Goal: Task Accomplishment & Management: Use online tool/utility

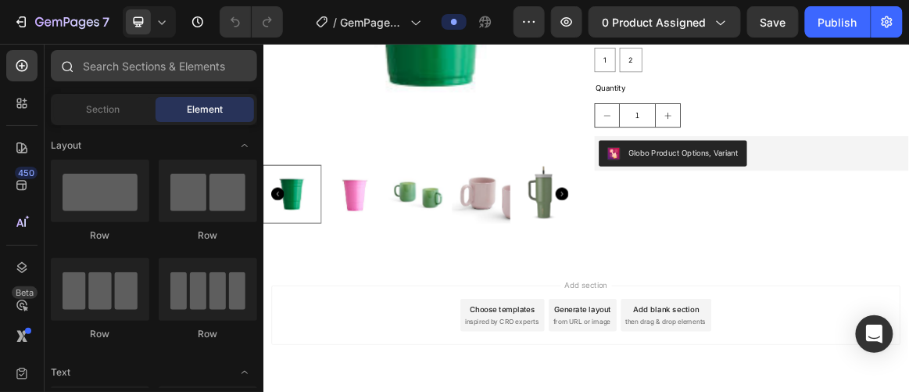
scroll to position [464, 0]
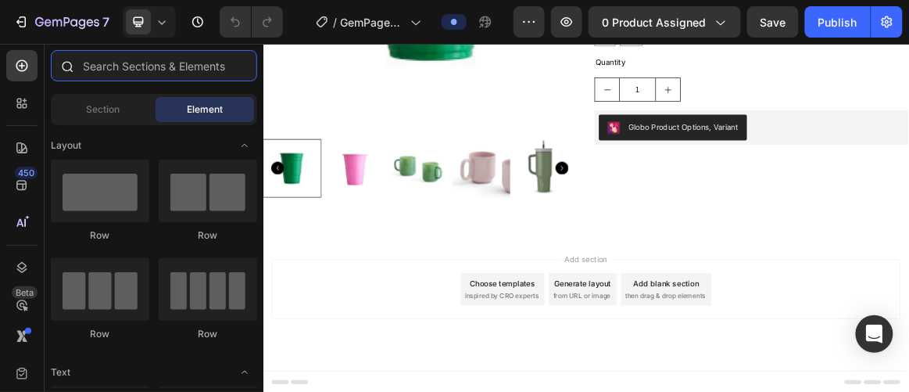
click at [150, 71] on input "text" at bounding box center [154, 65] width 206 height 31
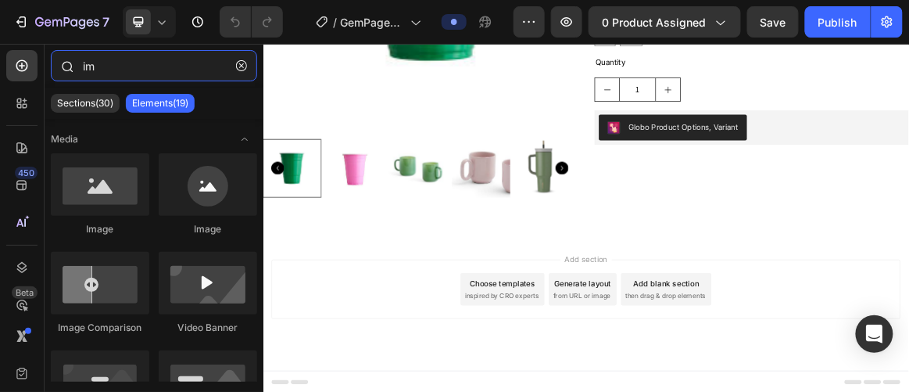
type input "i"
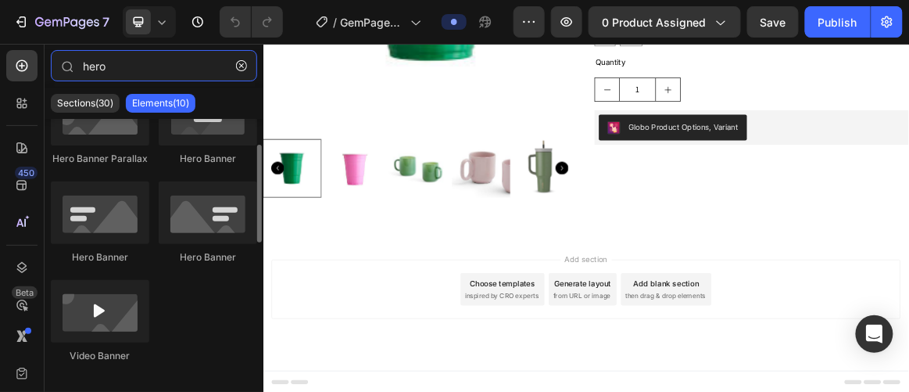
scroll to position [0, 0]
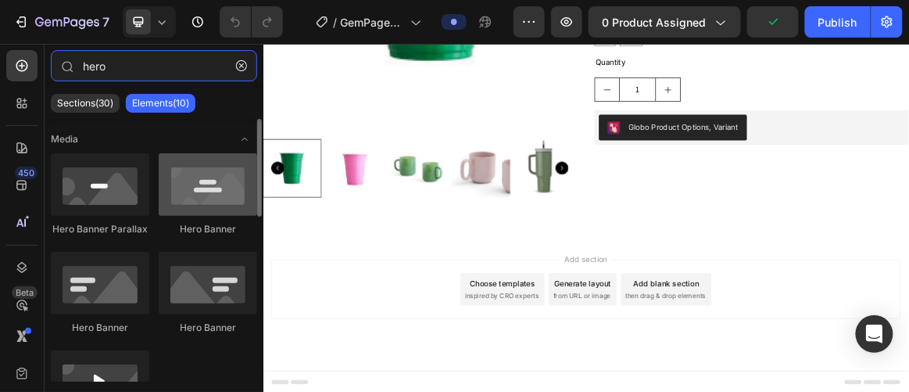
type input "hero"
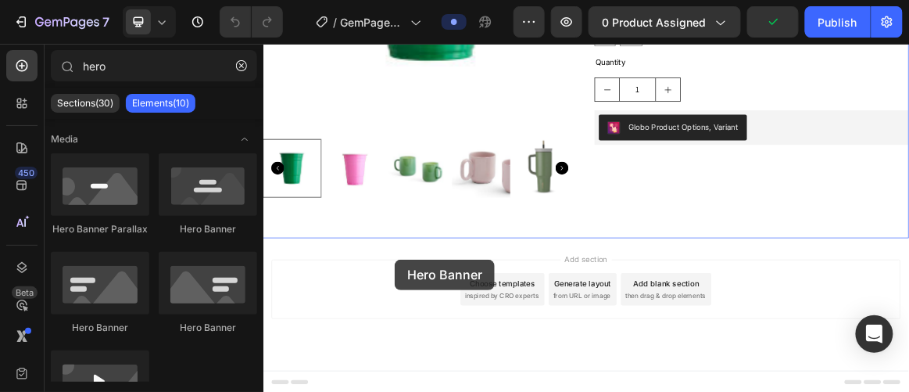
drag, startPoint x: 475, startPoint y: 245, endPoint x: 453, endPoint y: 356, distance: 112.2
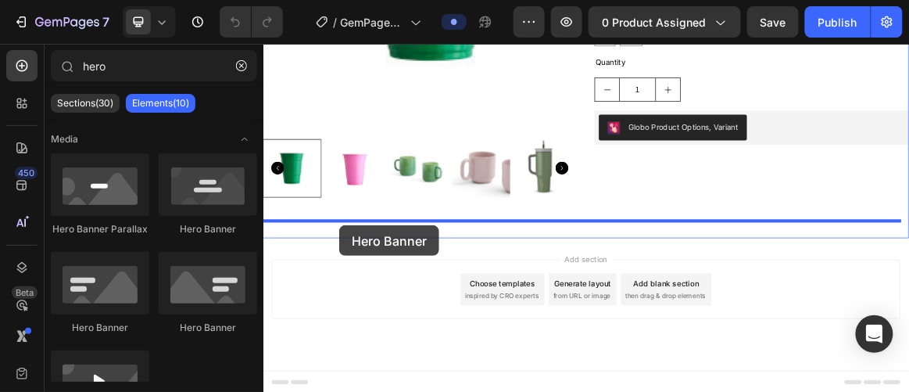
drag, startPoint x: 474, startPoint y: 250, endPoint x: 373, endPoint y: 306, distance: 115.5
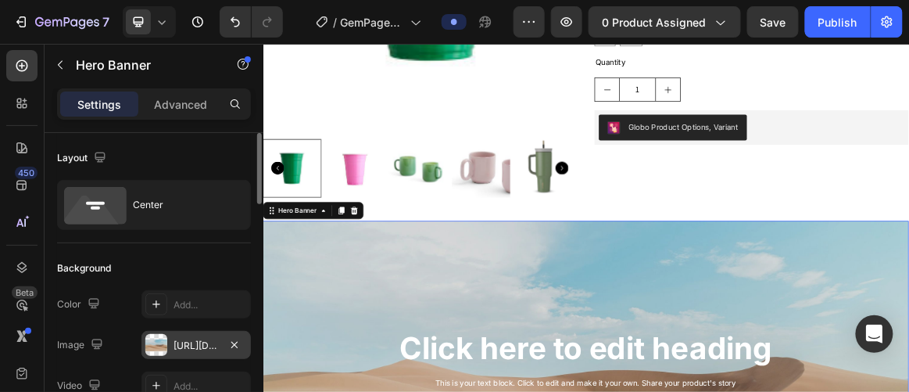
click at [182, 339] on div "[URL][DOMAIN_NAME]" at bounding box center [196, 346] width 45 height 14
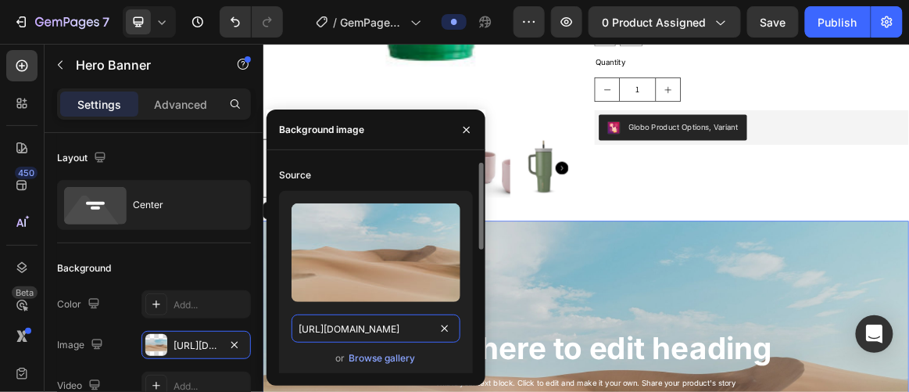
click at [349, 324] on input "[URL][DOMAIN_NAME]" at bounding box center [376, 328] width 169 height 28
paste input "0945/4220/1203/files/[URL][DOMAIN_NAME]"
type input "[URL][DOMAIN_NAME]"
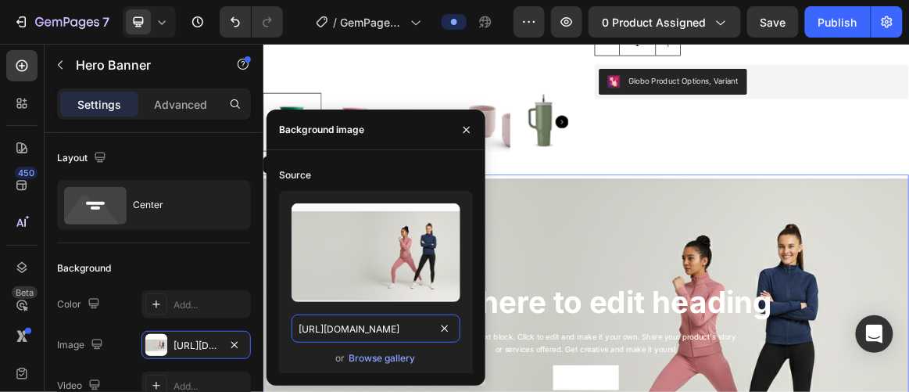
scroll to position [606, 0]
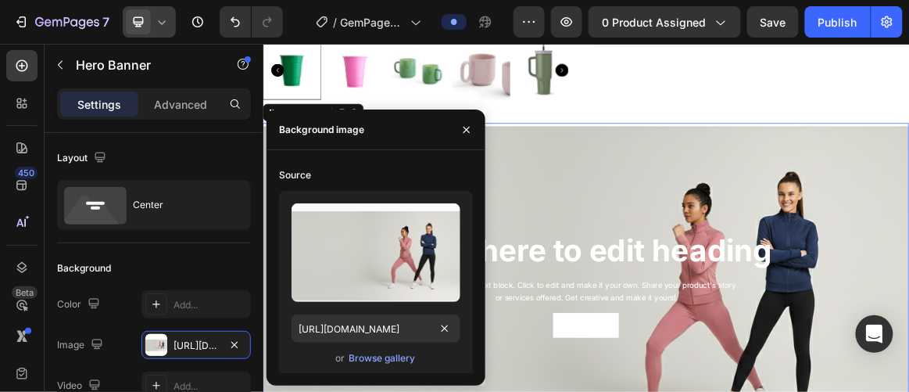
click at [164, 23] on icon at bounding box center [162, 22] width 16 height 16
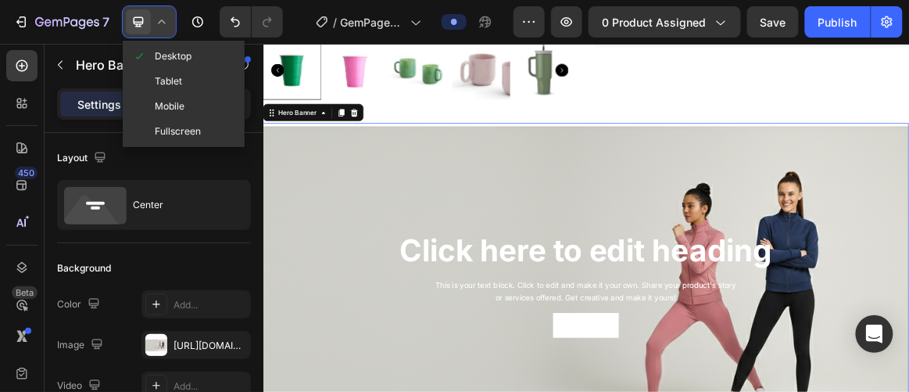
scroll to position [0, 0]
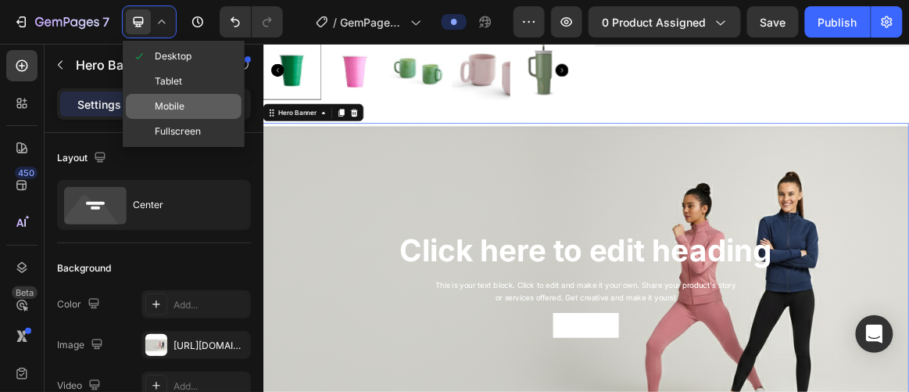
click at [174, 106] on span "Mobile" at bounding box center [170, 107] width 30 height 16
type input "100%"
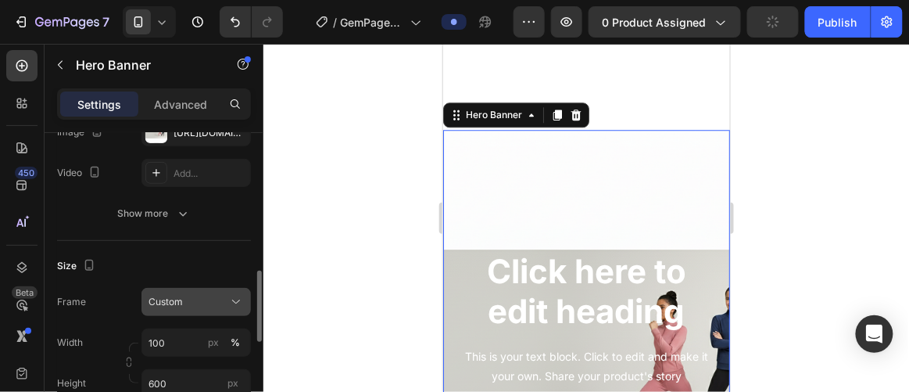
scroll to position [284, 0]
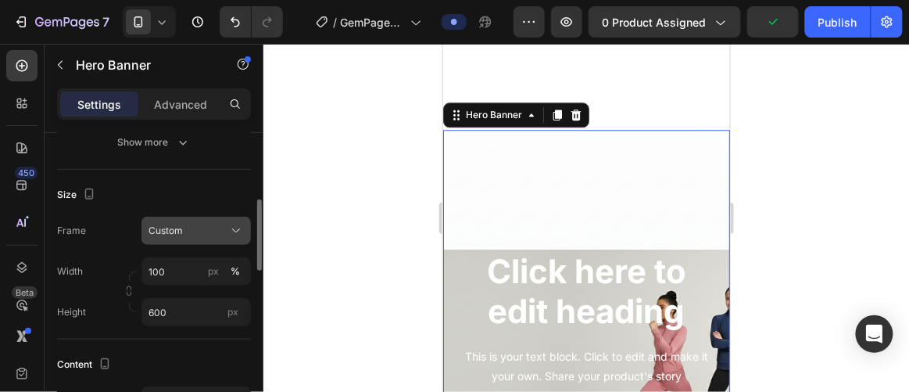
click at [195, 236] on button "Custom" at bounding box center [196, 231] width 109 height 28
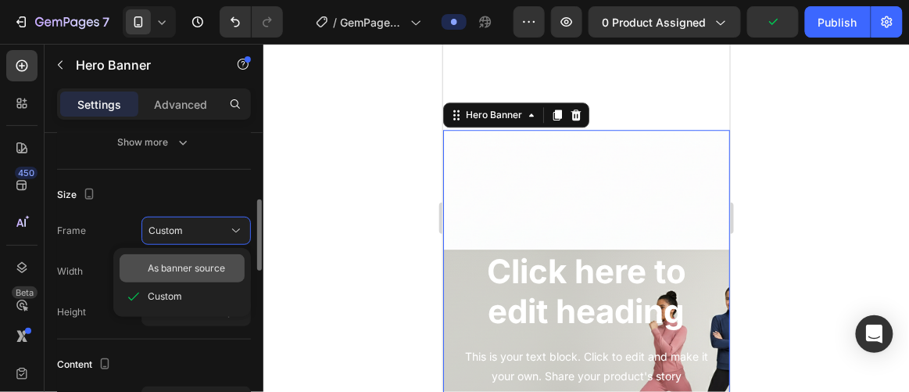
click at [204, 275] on div "As banner source" at bounding box center [182, 268] width 125 height 28
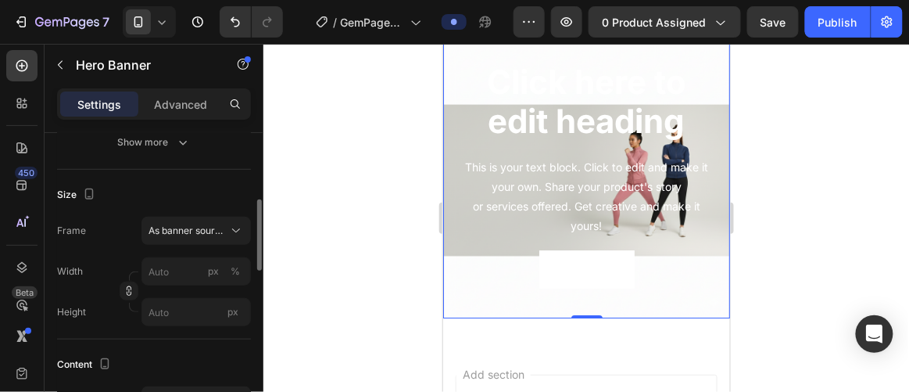
scroll to position [1003, 0]
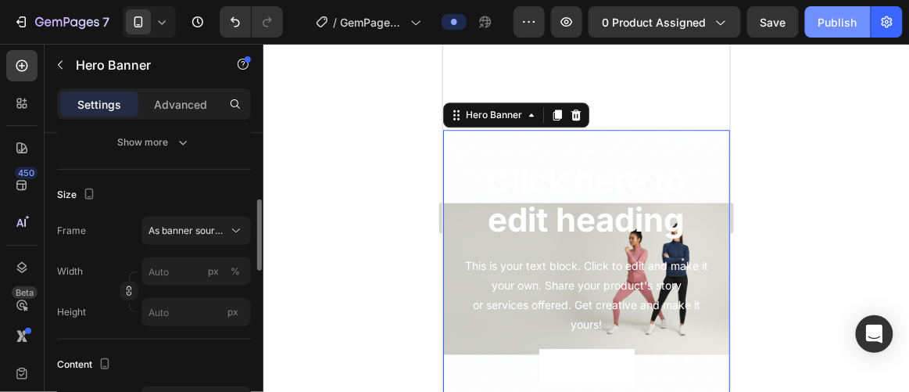
click at [831, 16] on div "Publish" at bounding box center [838, 22] width 39 height 16
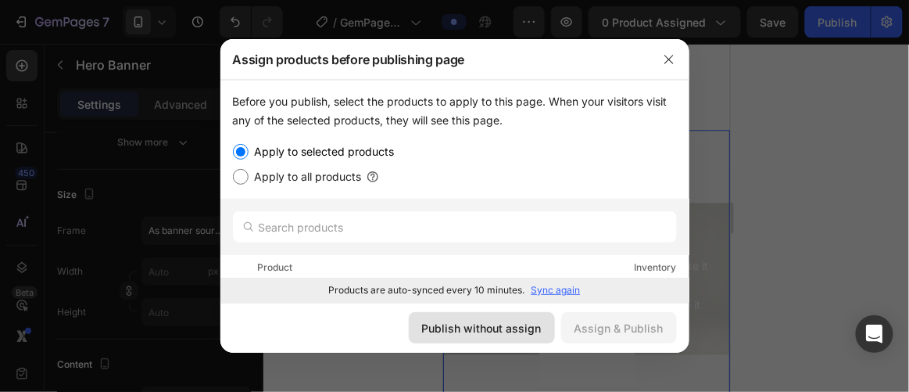
click at [532, 320] on div "Publish without assign" at bounding box center [482, 328] width 120 height 16
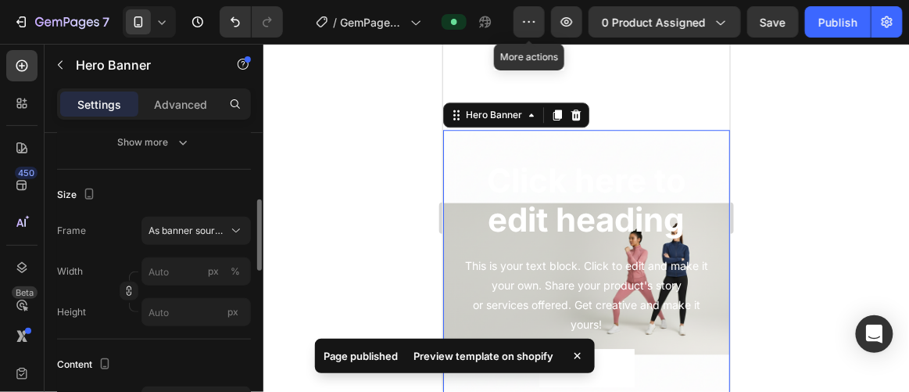
drag, startPoint x: 517, startPoint y: 23, endPoint x: 521, endPoint y: 48, distance: 24.7
click at [517, 23] on button "button" at bounding box center [529, 21] width 31 height 31
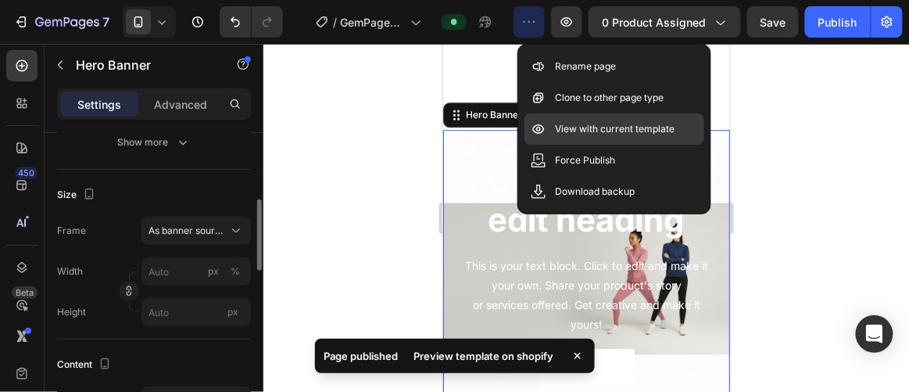
click at [572, 131] on p "View with current template" at bounding box center [616, 129] width 120 height 16
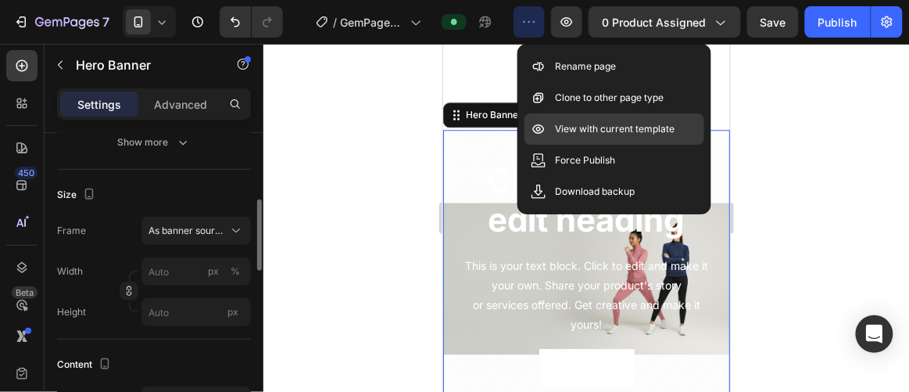
click at [597, 138] on div "View with current template" at bounding box center [615, 128] width 180 height 31
click at [575, 132] on p "View with current template" at bounding box center [616, 129] width 120 height 16
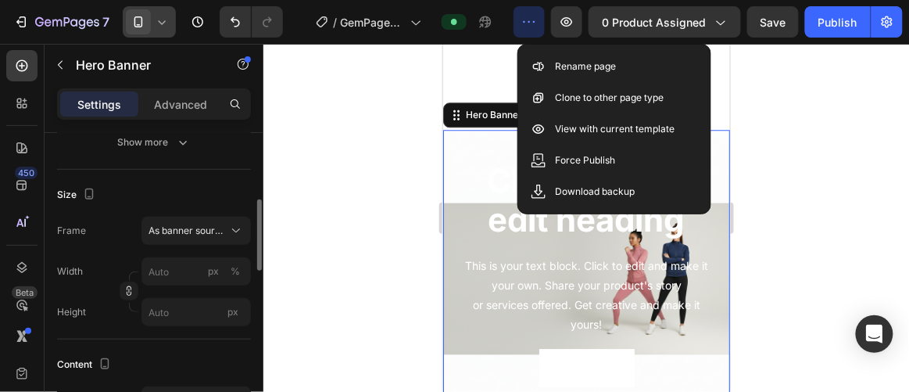
click at [163, 29] on icon at bounding box center [162, 22] width 16 height 16
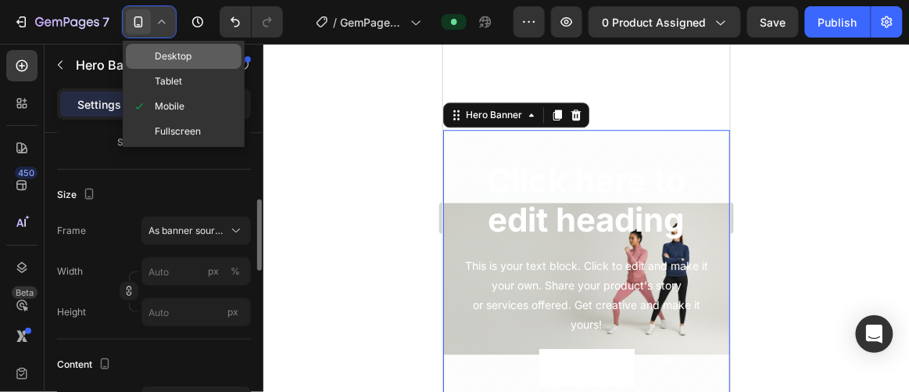
click at [162, 47] on div "Desktop" at bounding box center [184, 56] width 116 height 25
type input "100"
type input "600"
type input "1200"
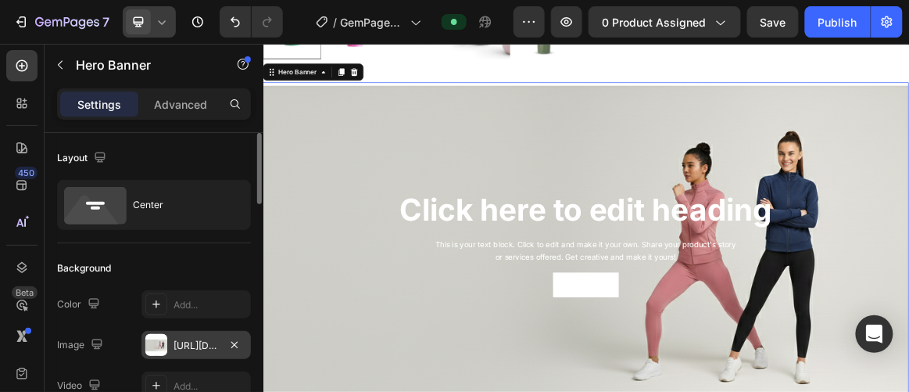
click at [182, 350] on div "[URL][DOMAIN_NAME]" at bounding box center [196, 346] width 45 height 14
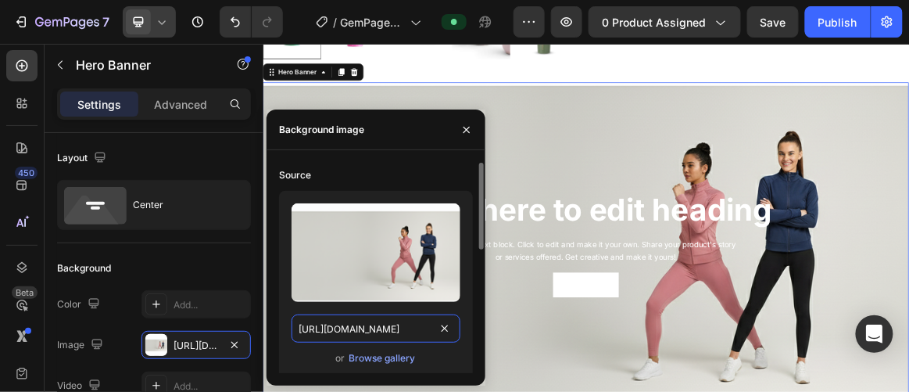
click at [389, 332] on input "[URL][DOMAIN_NAME]" at bounding box center [376, 328] width 169 height 28
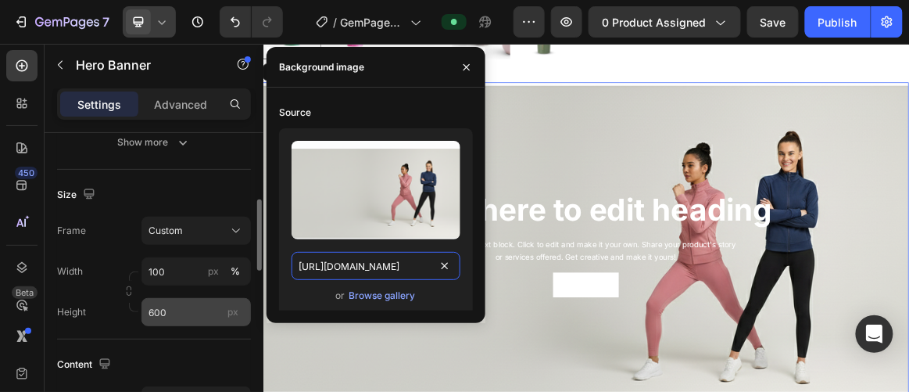
scroll to position [355, 0]
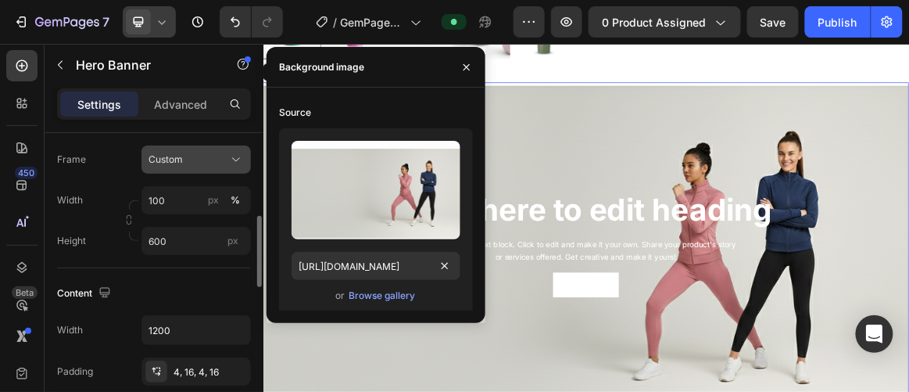
click at [202, 171] on button "Custom" at bounding box center [196, 159] width 109 height 28
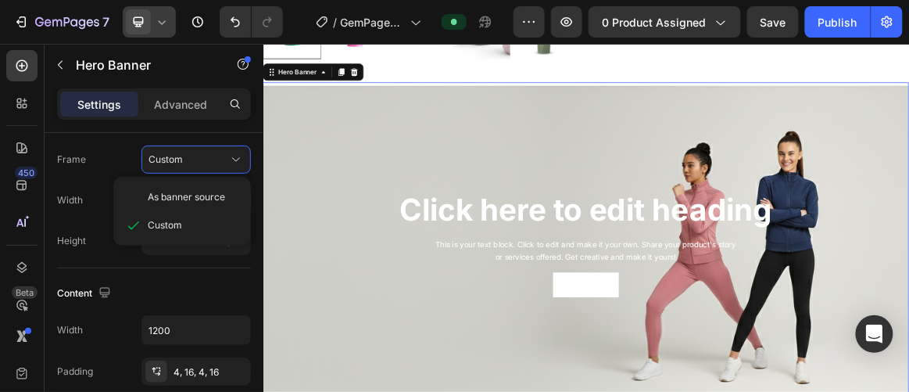
drag, startPoint x: 205, startPoint y: 195, endPoint x: 240, endPoint y: 206, distance: 36.8
click at [205, 194] on span "As banner source" at bounding box center [186, 197] width 77 height 14
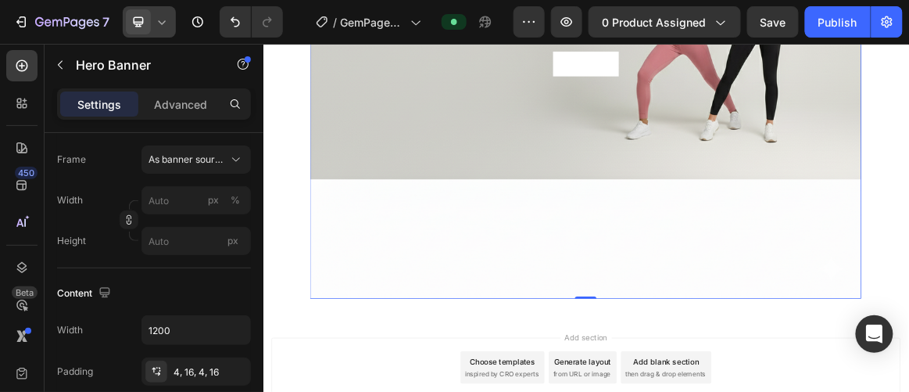
scroll to position [1163, 0]
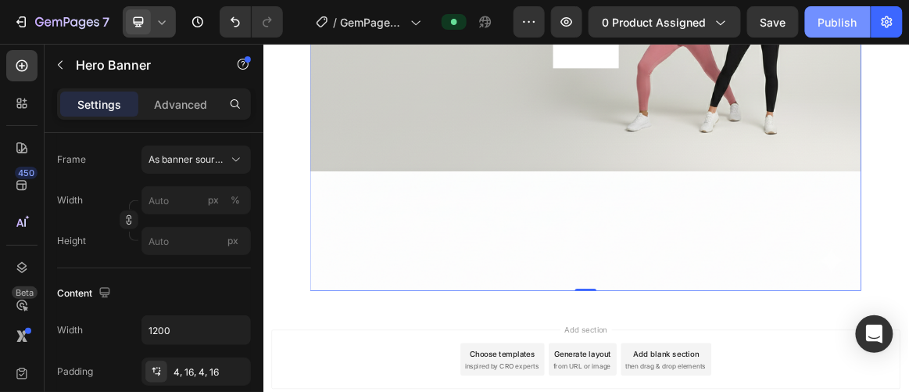
click at [829, 9] on button "Publish" at bounding box center [838, 21] width 66 height 31
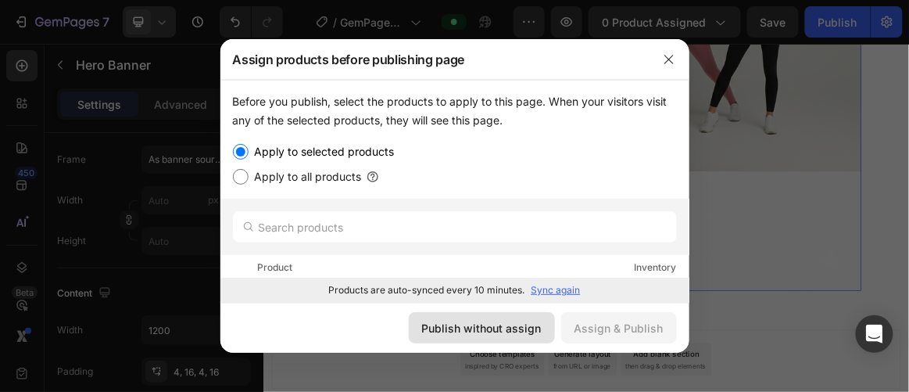
click at [517, 324] on div "Publish without assign" at bounding box center [482, 328] width 120 height 16
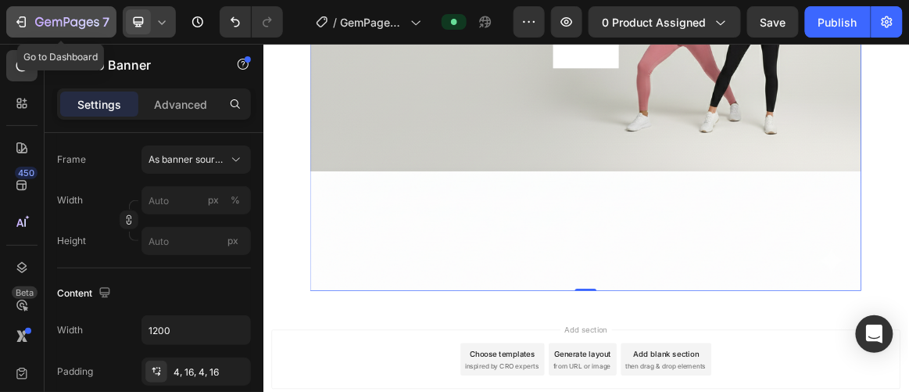
drag, startPoint x: 96, startPoint y: 26, endPoint x: 113, endPoint y: 31, distance: 17.3
click at [96, 26] on icon "button" at bounding box center [96, 22] width 5 height 7
